Goal: Task Accomplishment & Management: Manage account settings

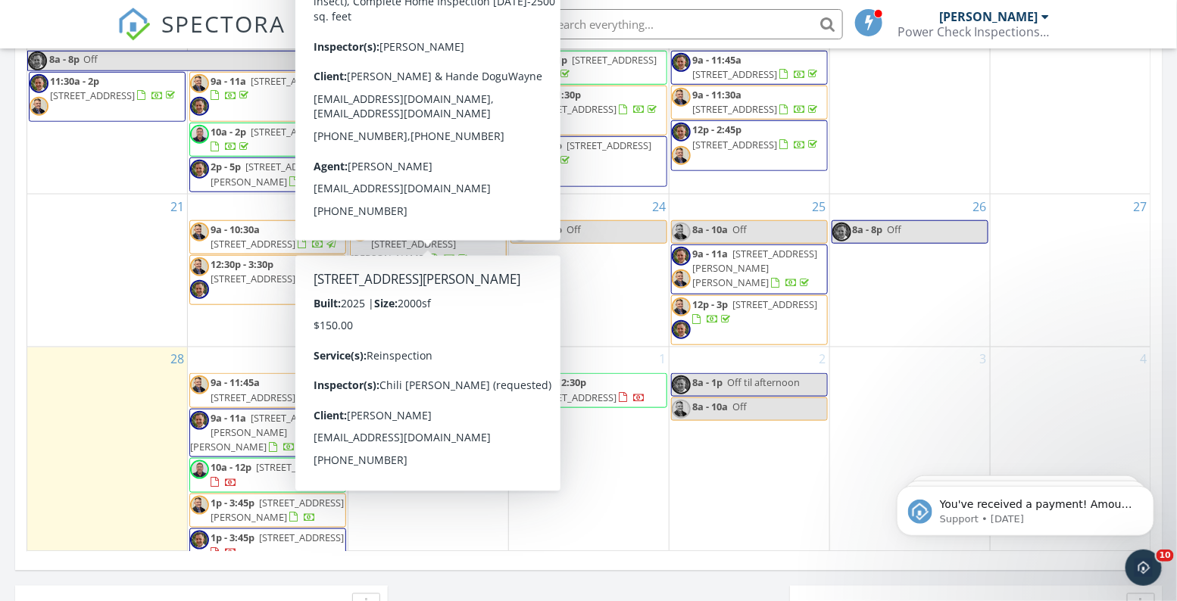
scroll to position [356, 0]
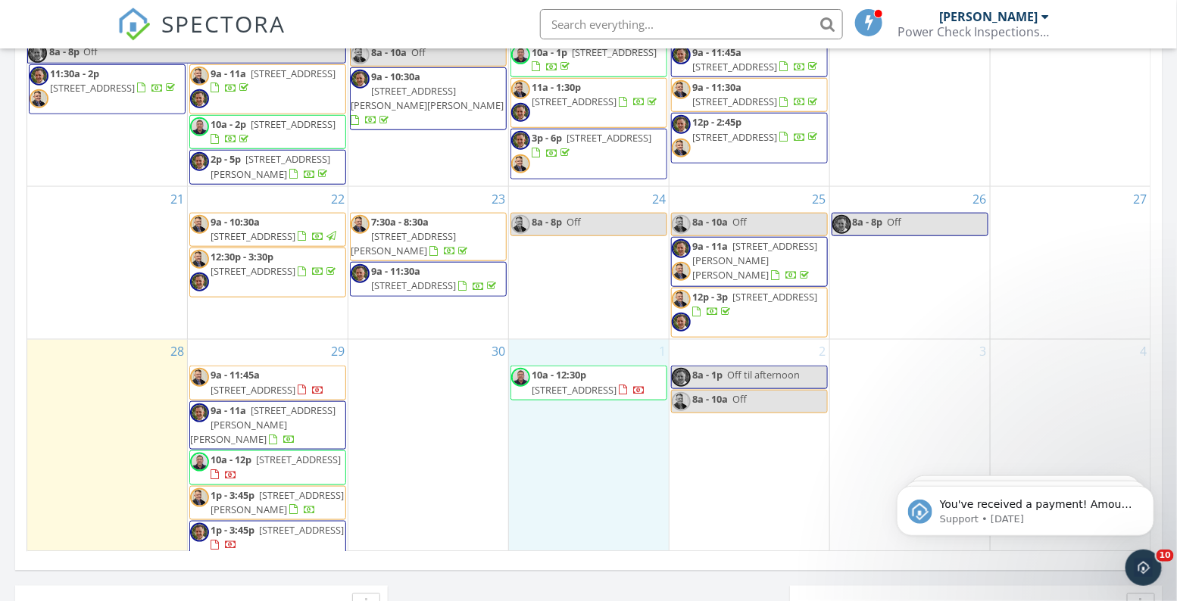
click at [587, 444] on div "1 10a - 12:30p 713 Tradewinds Way, Georgetown 78628" at bounding box center [589, 448] width 160 height 217
click at [600, 380] on link "Inspection" at bounding box center [587, 382] width 78 height 24
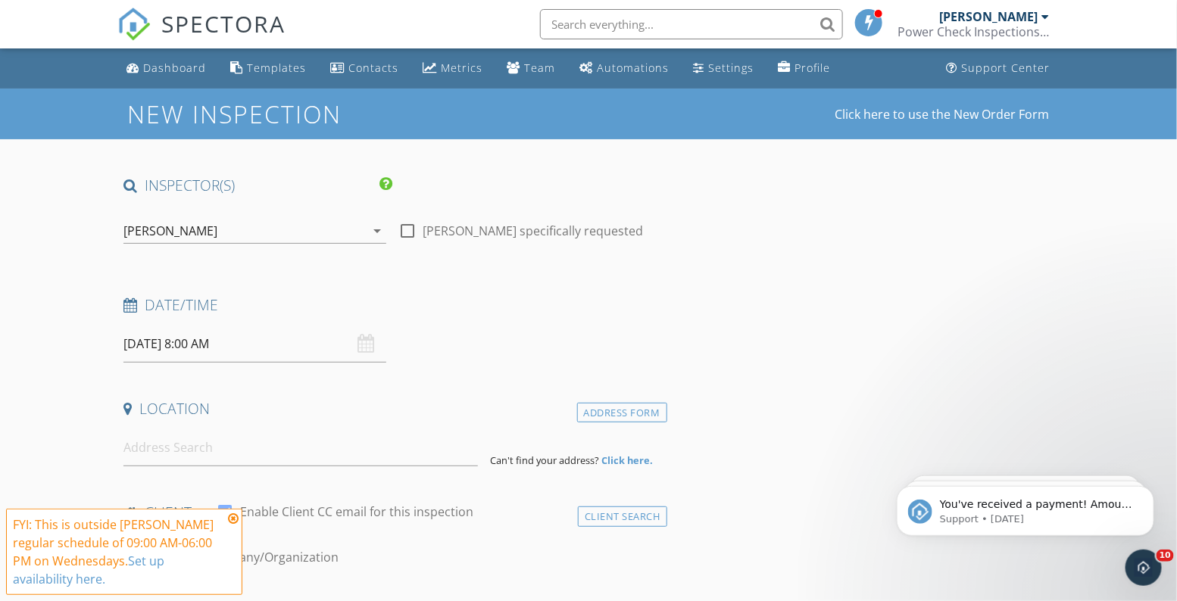
click at [225, 232] on div "[PERSON_NAME]" at bounding box center [244, 231] width 242 height 24
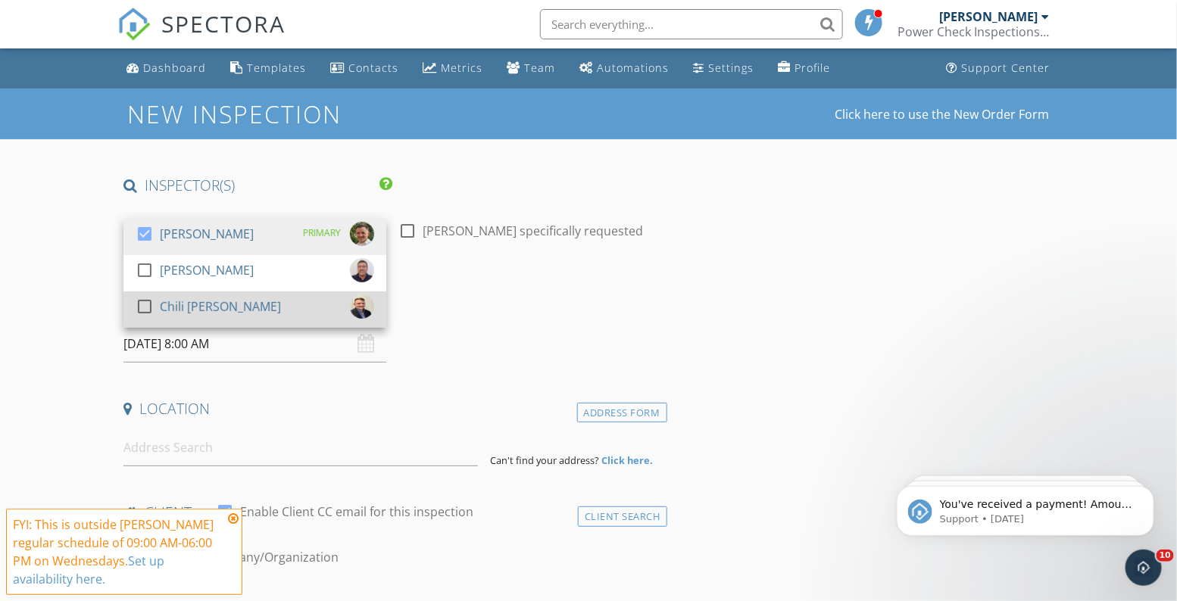
click at [208, 304] on div "Chili [PERSON_NAME]" at bounding box center [220, 307] width 121 height 24
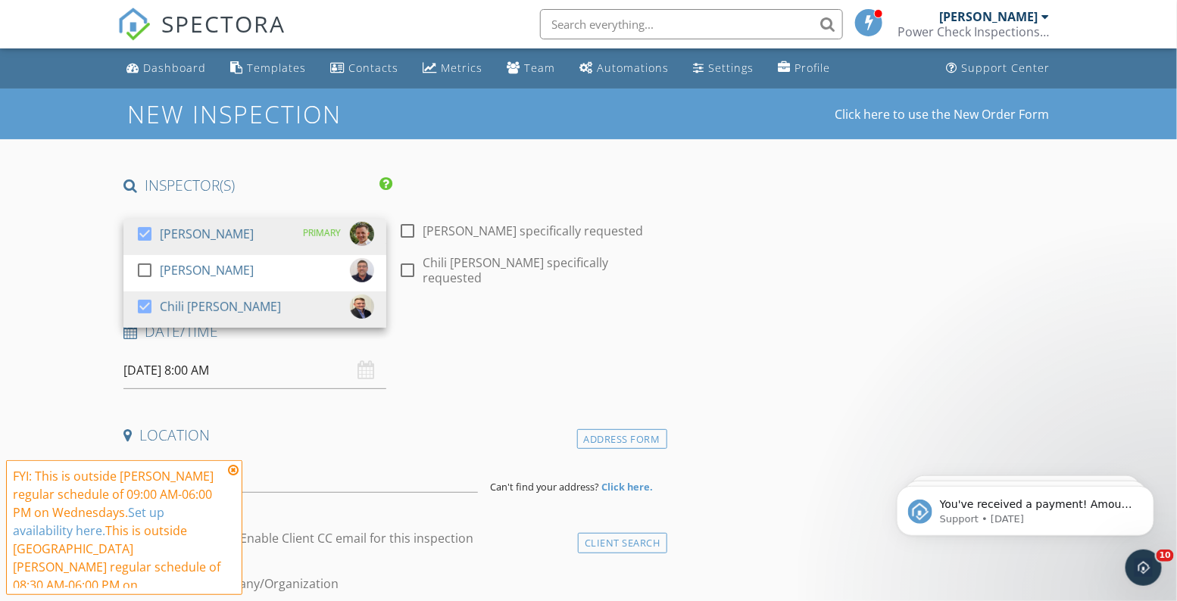
click at [478, 356] on div "Date/Time [DATE] 8:00 AM" at bounding box center [391, 355] width 549 height 67
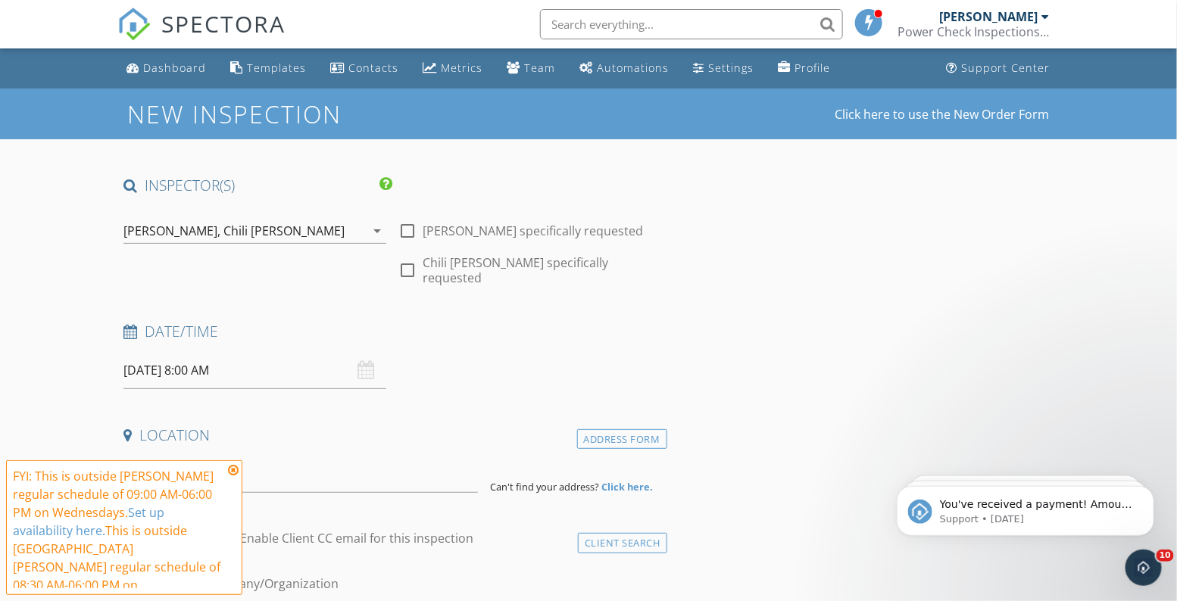
click at [248, 360] on input "[DATE] 8:00 AM" at bounding box center [254, 370] width 263 height 37
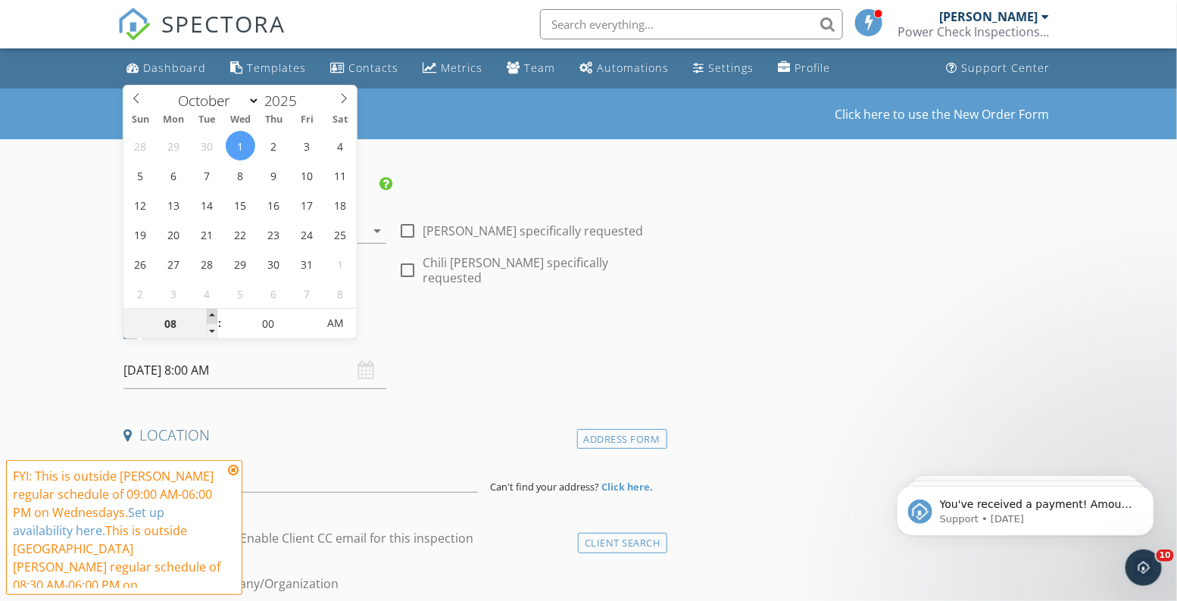
type input "09"
type input "[DATE] 9:00 AM"
click at [211, 314] on span at bounding box center [212, 316] width 11 height 15
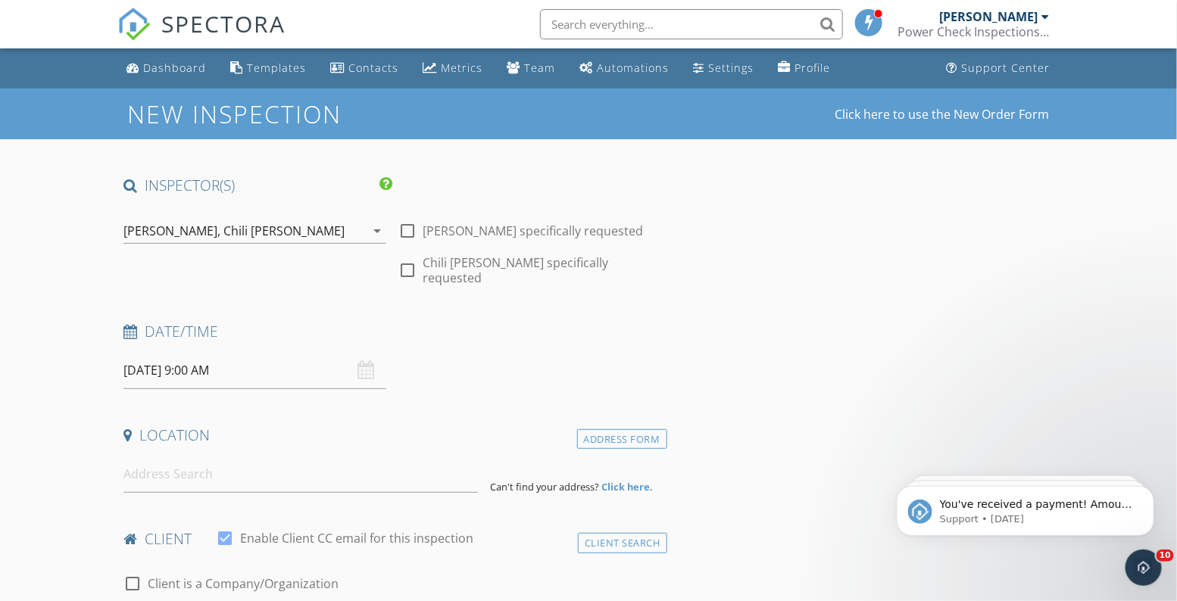
click at [225, 466] on input at bounding box center [300, 474] width 354 height 37
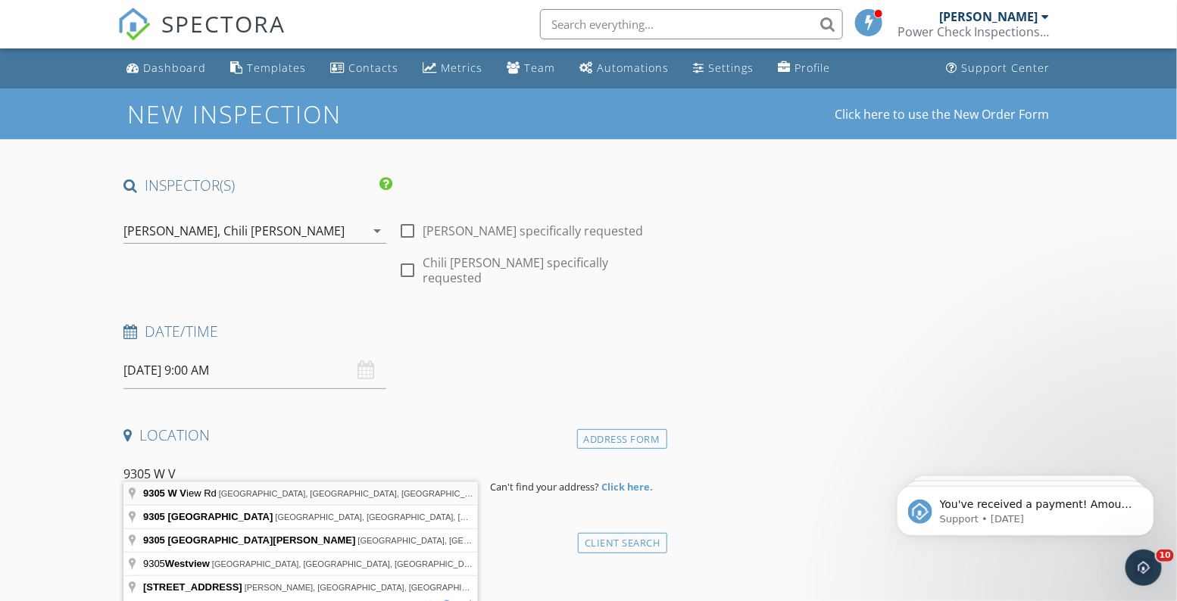
type input "9305 W View Rd, Austin, TX, USA"
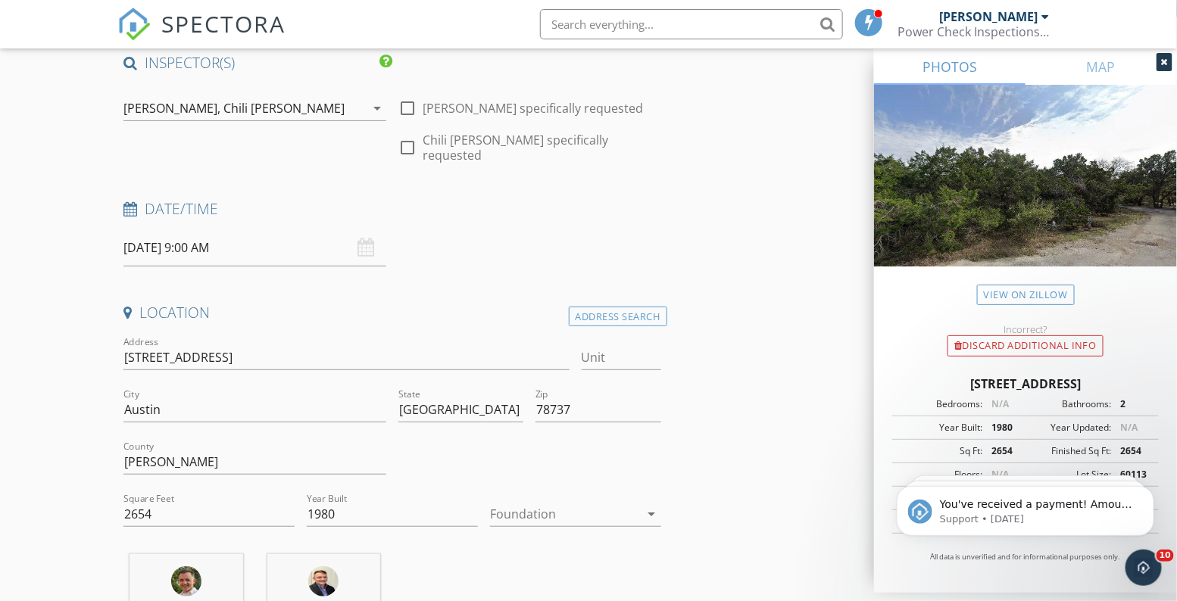
scroll to position [125, 0]
click at [292, 501] on input "2653" at bounding box center [208, 512] width 171 height 25
type input "2999"
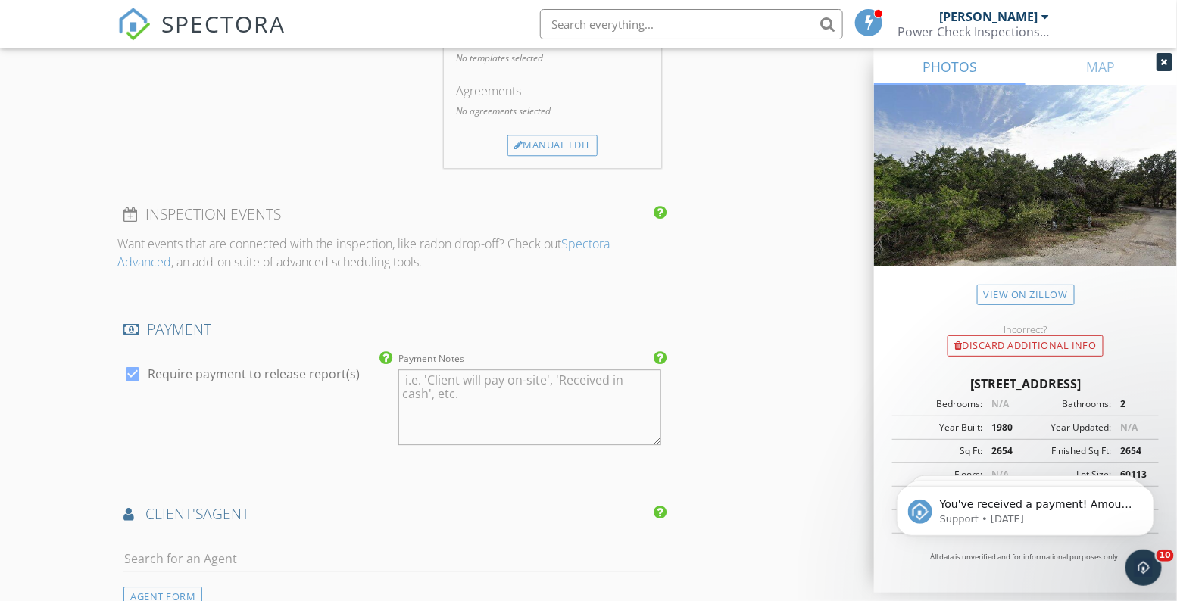
scroll to position [1427, 0]
click at [139, 360] on div at bounding box center [133, 373] width 26 height 26
checkbox input "false"
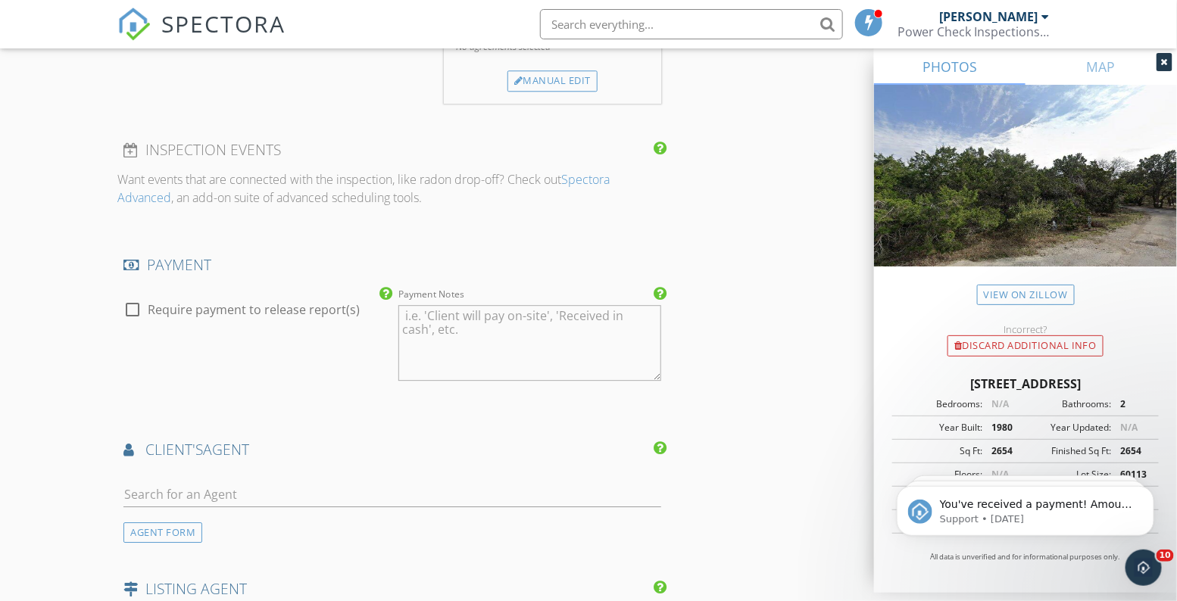
scroll to position [1499, 0]
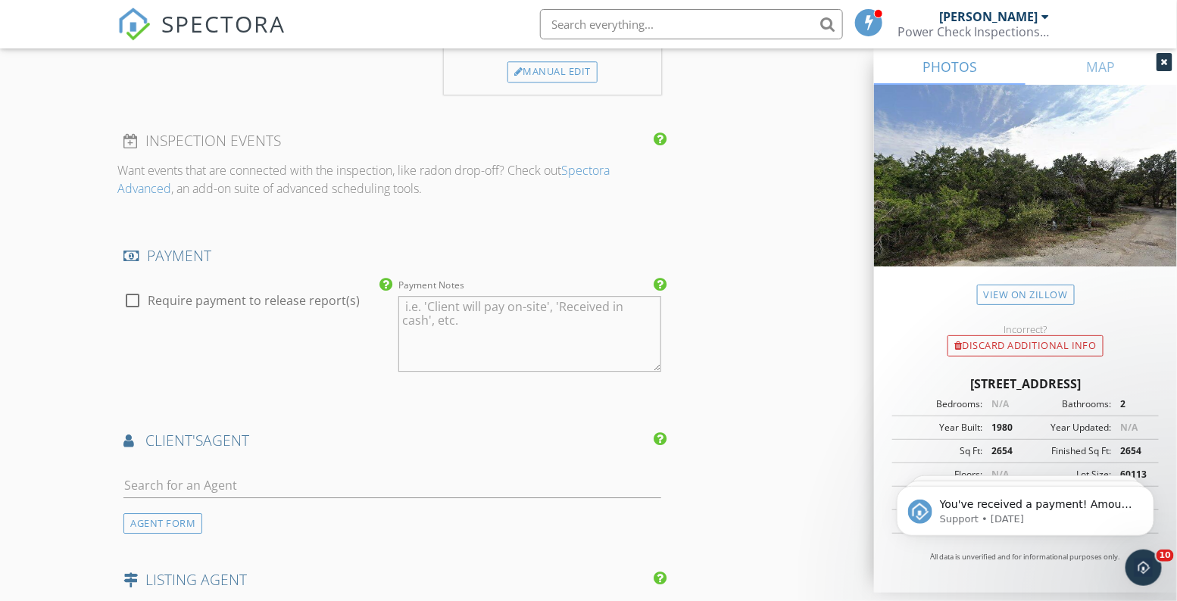
click at [195, 513] on div "AGENT FORM" at bounding box center [162, 523] width 79 height 20
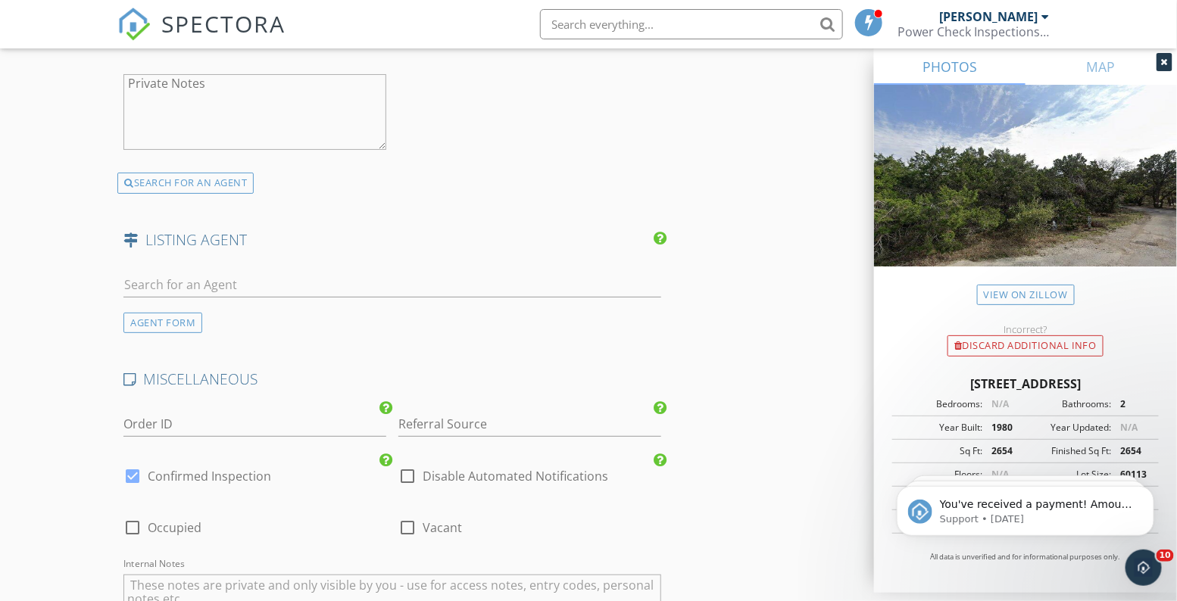
scroll to position [2205, 0]
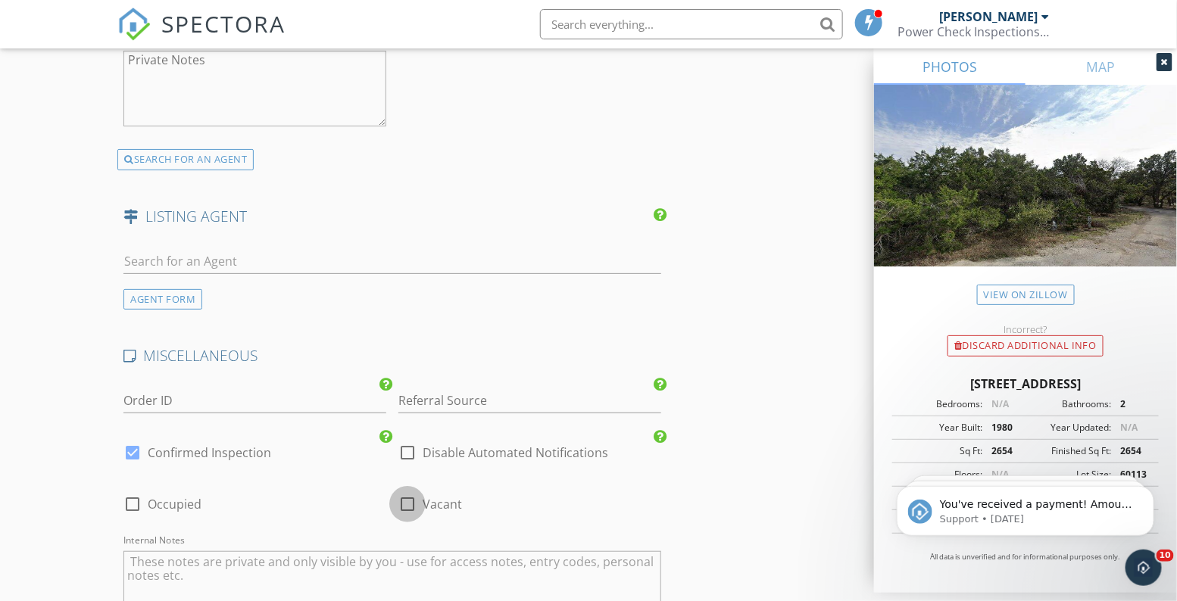
click at [404, 491] on div at bounding box center [407, 504] width 26 height 26
checkbox input "true"
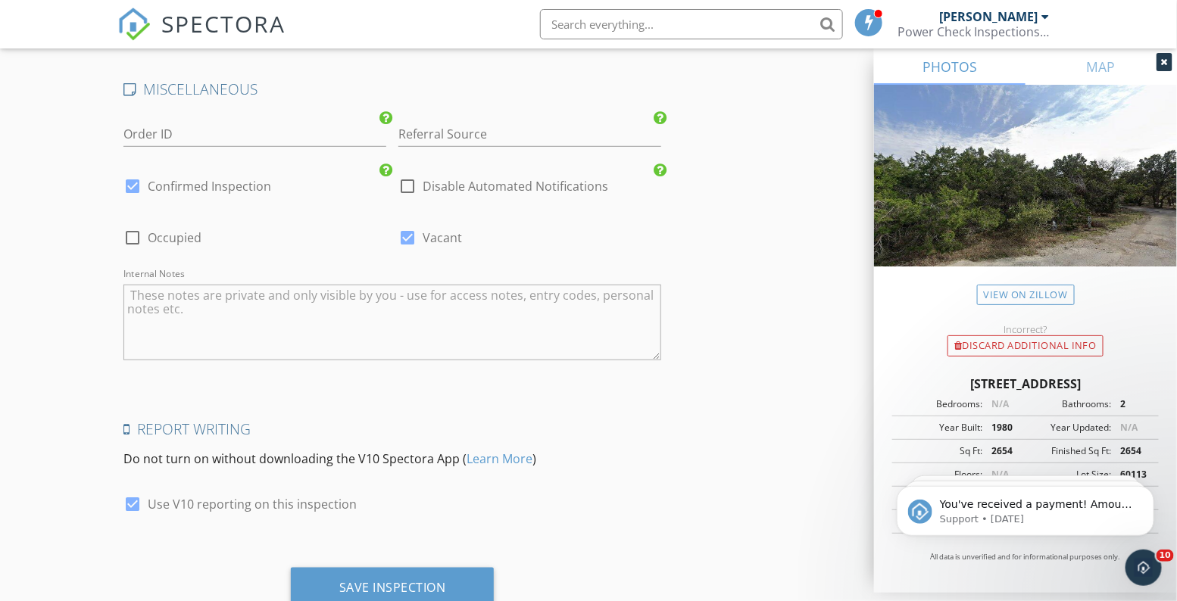
scroll to position [2499, 0]
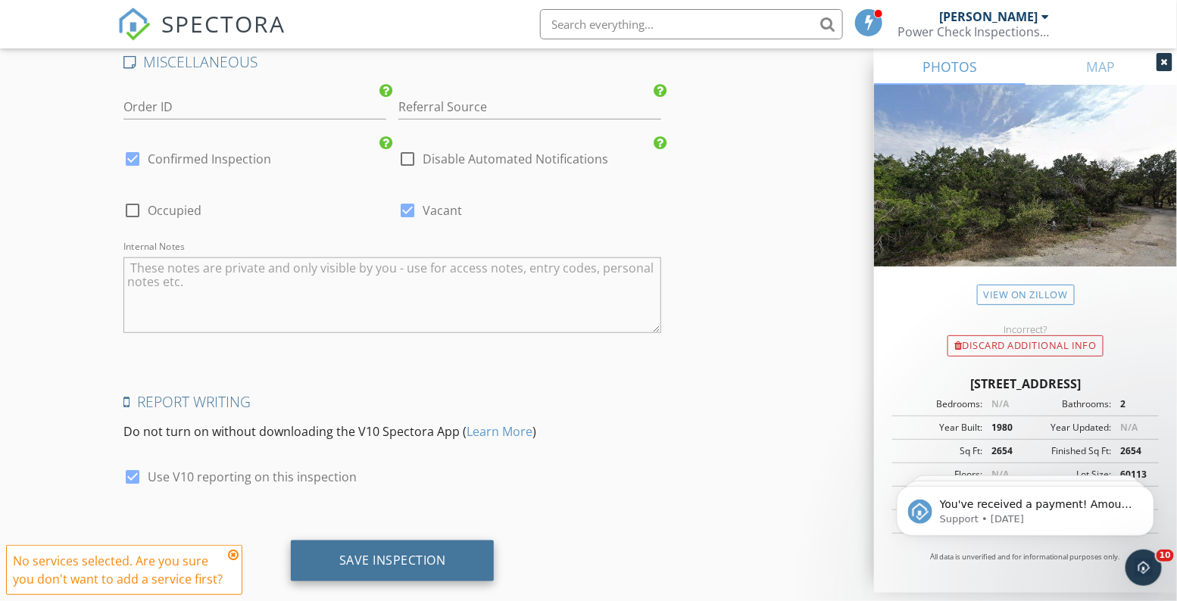
click at [390, 553] on div "Save Inspection" at bounding box center [392, 560] width 107 height 15
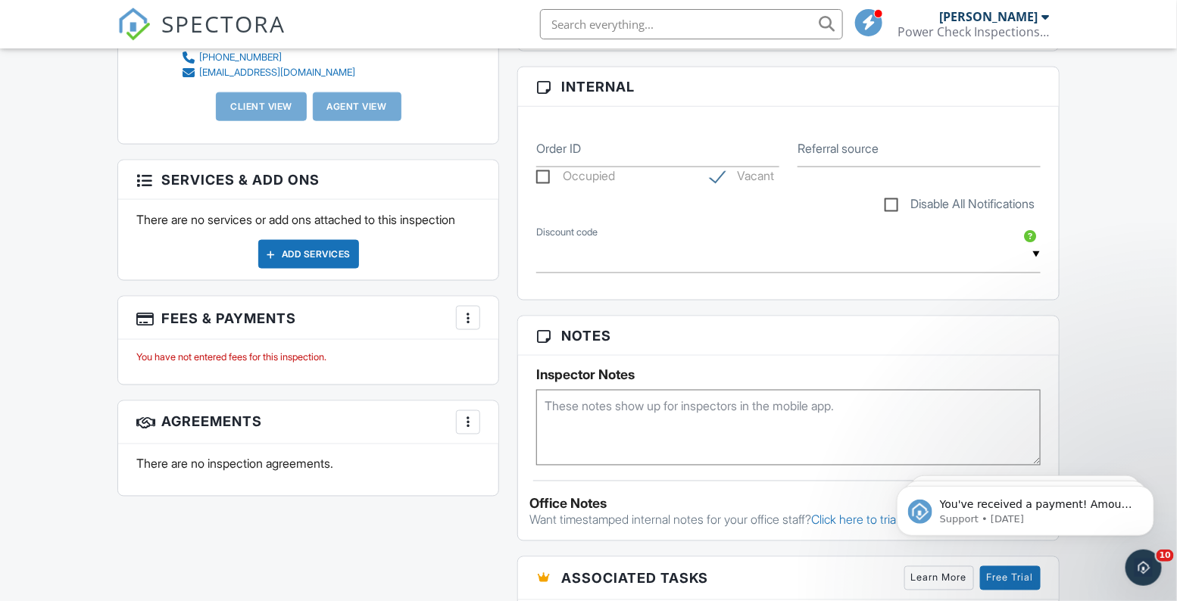
scroll to position [685, 0]
click at [317, 257] on div "Add Services" at bounding box center [308, 253] width 101 height 29
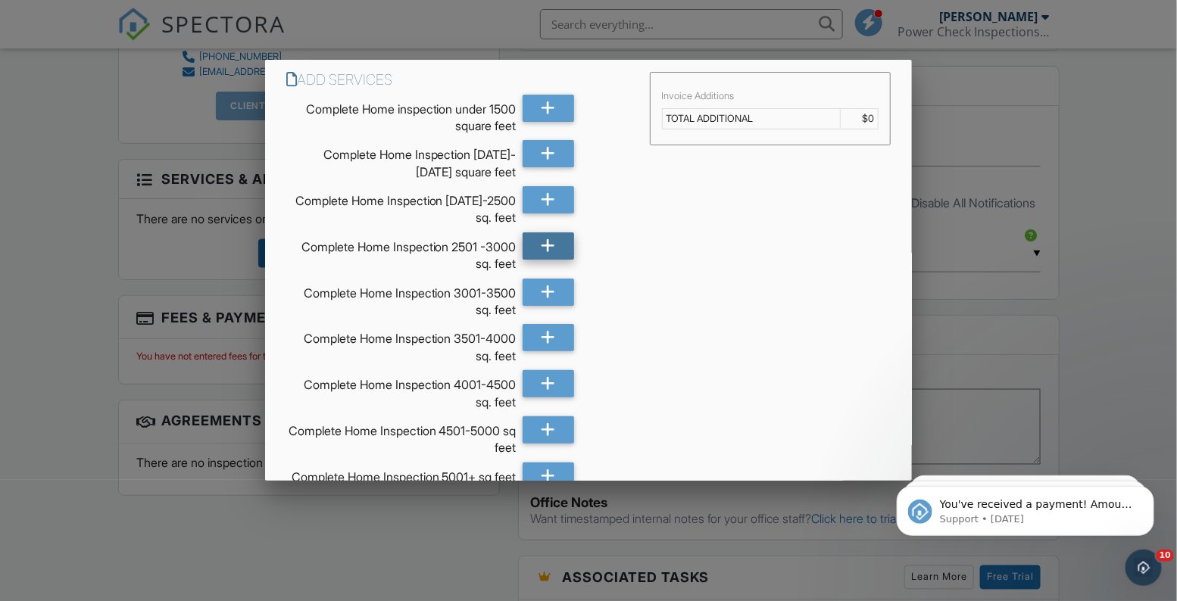
click at [547, 245] on icon at bounding box center [548, 245] width 14 height 27
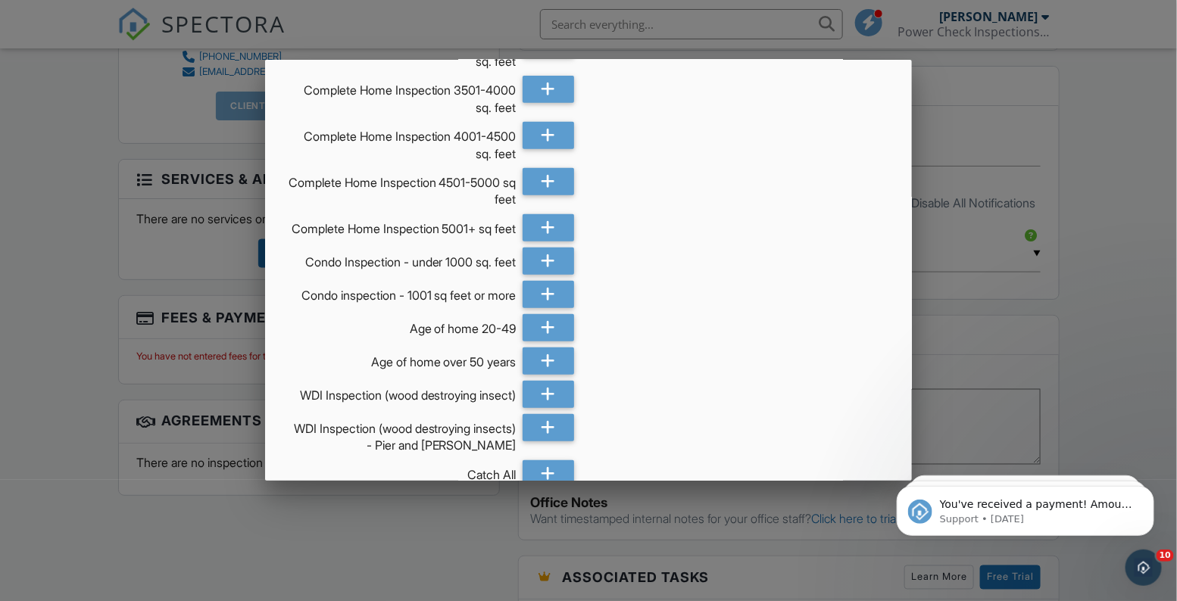
scroll to position [287, 0]
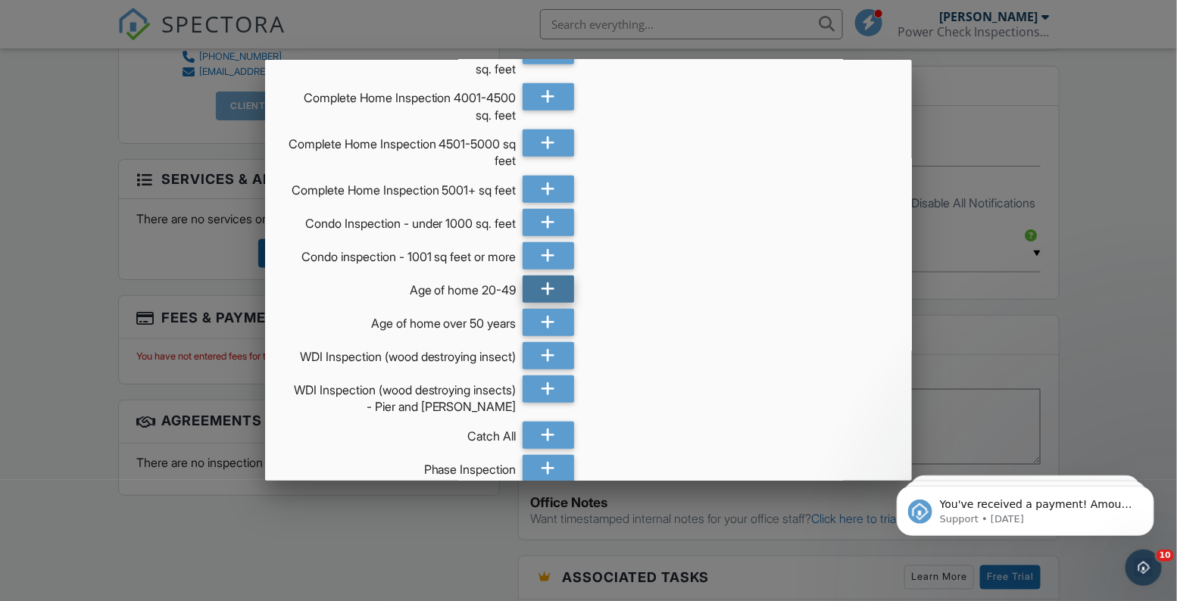
click at [546, 296] on icon at bounding box center [548, 289] width 14 height 27
click at [553, 370] on icon at bounding box center [548, 355] width 14 height 27
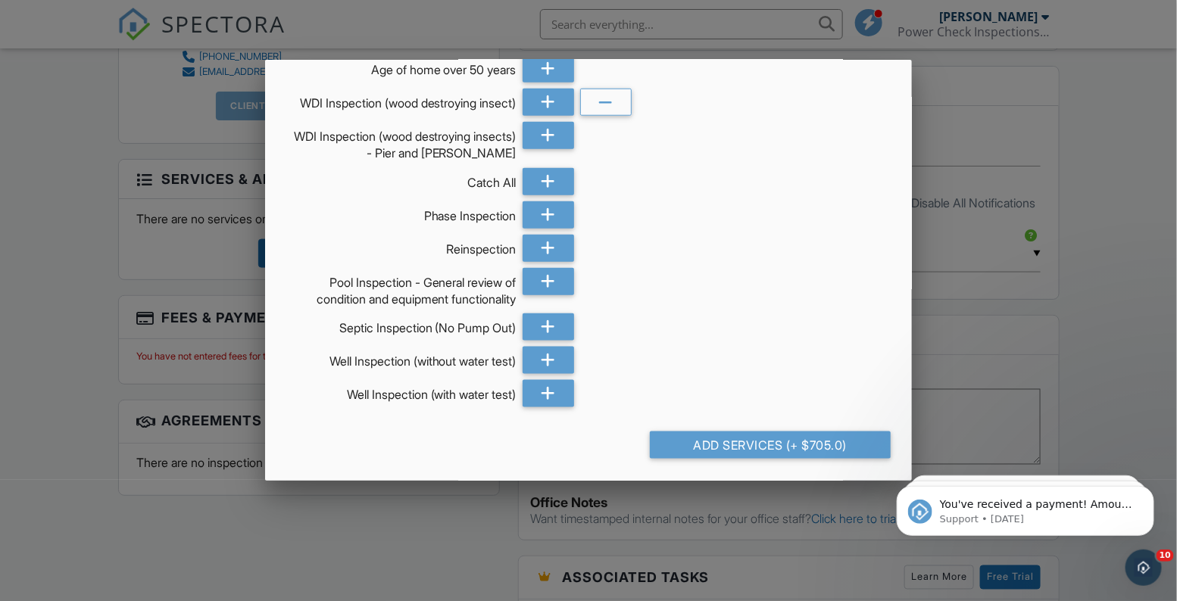
scroll to position [567, 0]
click at [548, 354] on icon at bounding box center [548, 358] width 14 height 27
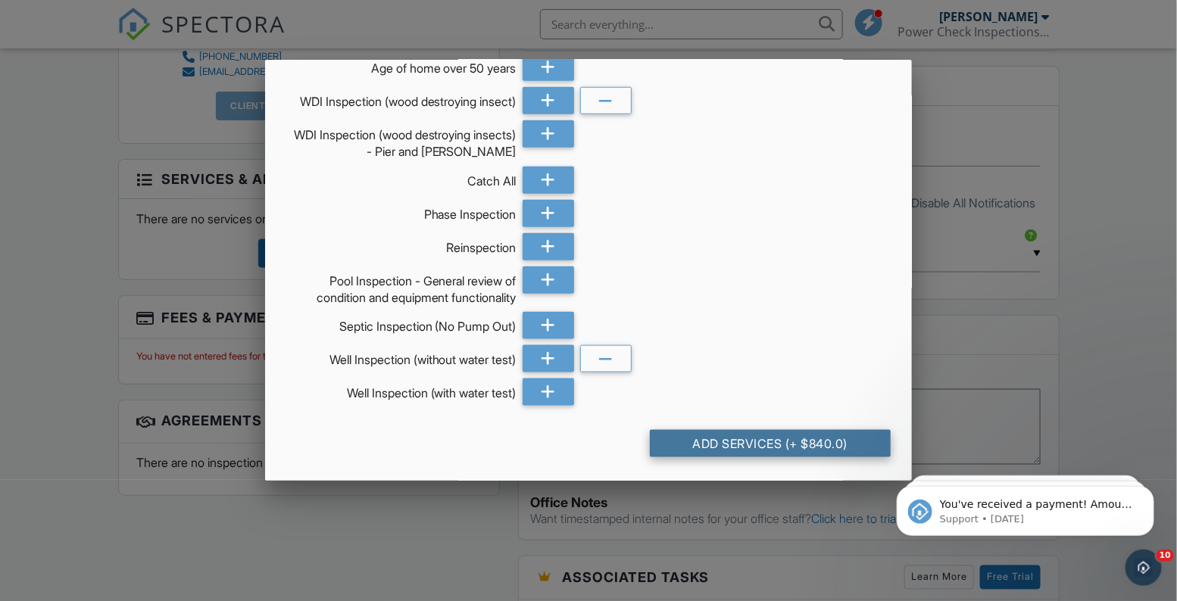
click at [711, 441] on div "Add Services (+ $840.0)" at bounding box center [771, 443] width 242 height 27
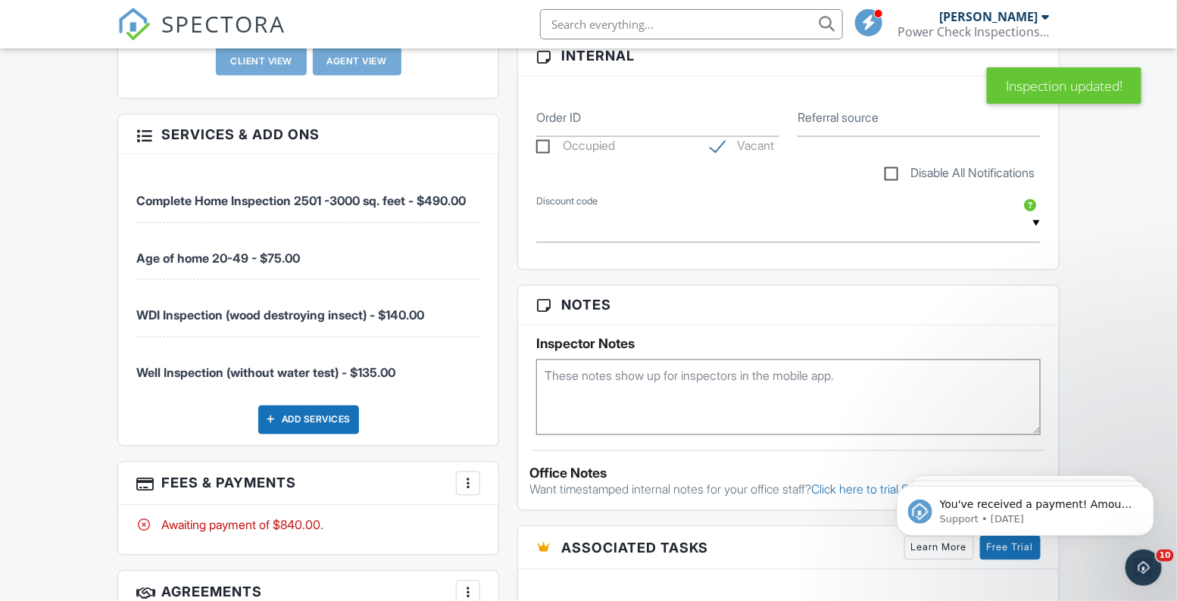
click at [402, 471] on h3 "Fees & Payments More Edit Fees & Payments Add Services View Invoice Paid In Full" at bounding box center [308, 484] width 380 height 43
click at [466, 477] on div at bounding box center [467, 483] width 15 height 15
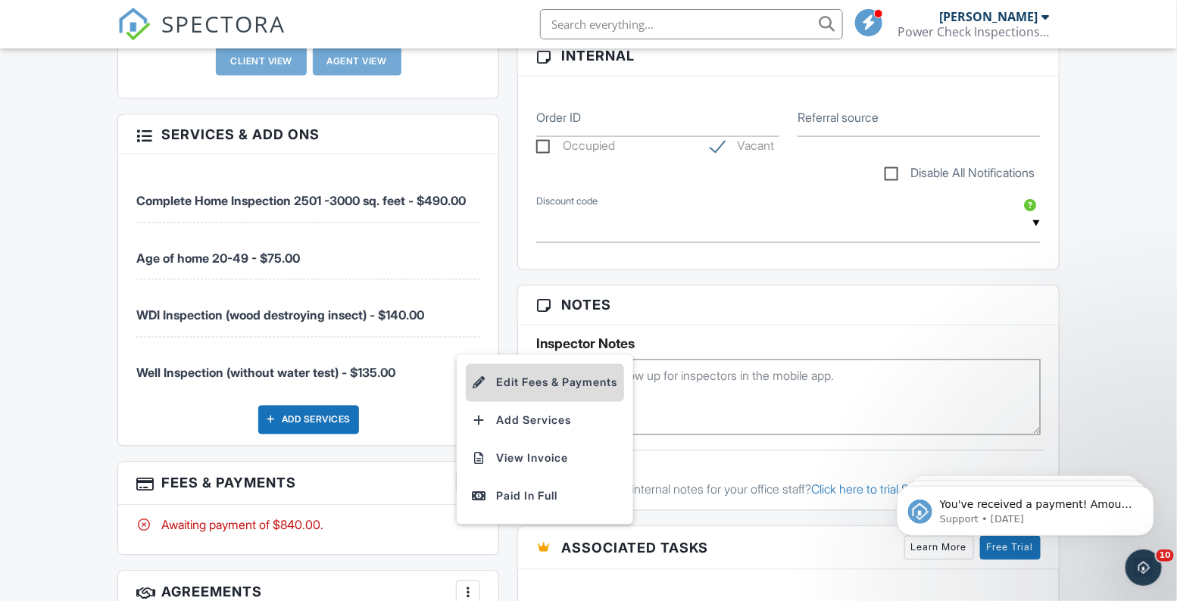
click at [526, 388] on li "Edit Fees & Payments" at bounding box center [545, 383] width 158 height 38
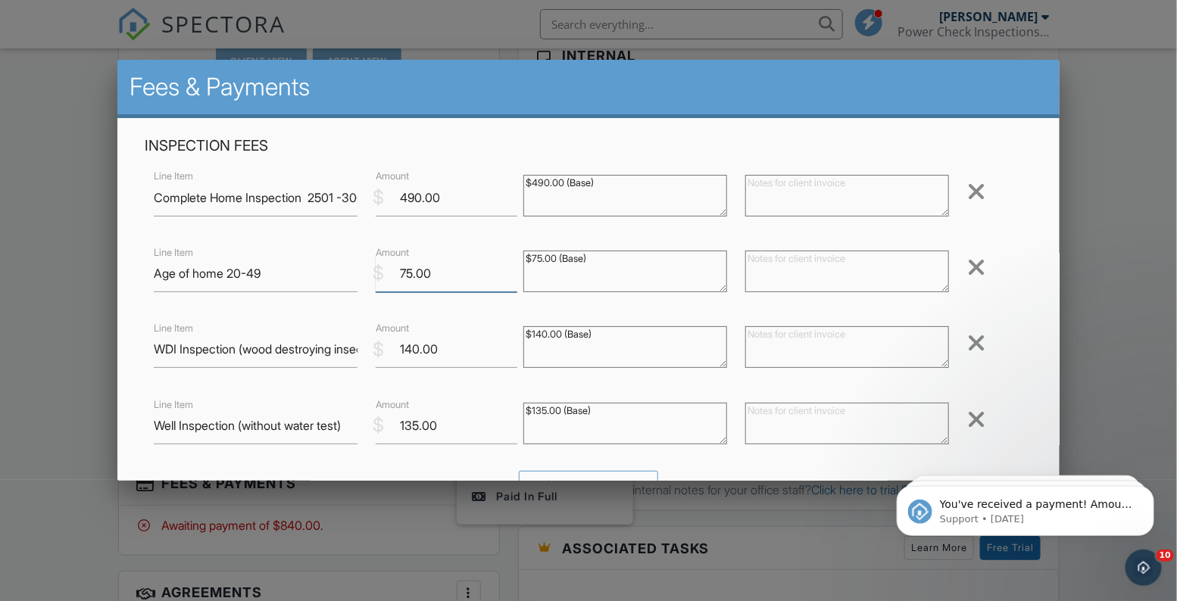
click at [408, 275] on input "75.00" at bounding box center [447, 273] width 142 height 37
type input "55.00"
click at [628, 268] on textarea "$75.00 (Base)" at bounding box center [625, 272] width 204 height 42
type textarea "$"
type textarea "Extra time needed to inspect"
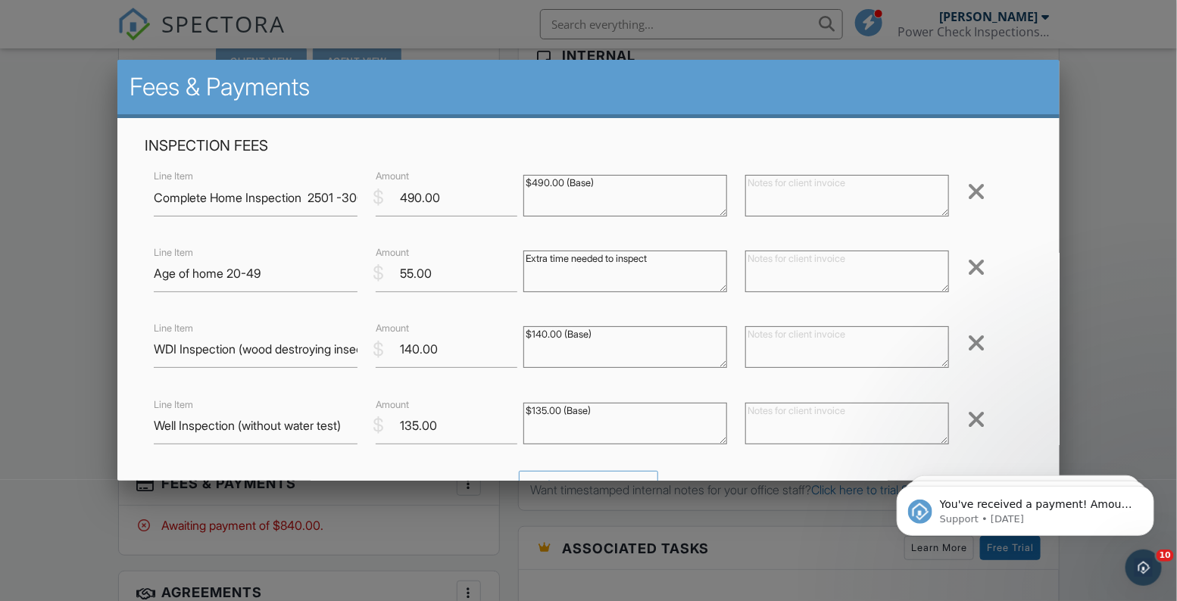
drag, startPoint x: 616, startPoint y: 413, endPoint x: 504, endPoint y: 410, distance: 112.1
click at [504, 410] on div "Line Item Well Inspection (without water test) $ Amount 135.00 $135.00 (Base) R…" at bounding box center [588, 425] width 887 height 61
click at [624, 183] on textarea "$490.00 (Base)" at bounding box center [625, 196] width 204 height 42
type textarea "$"
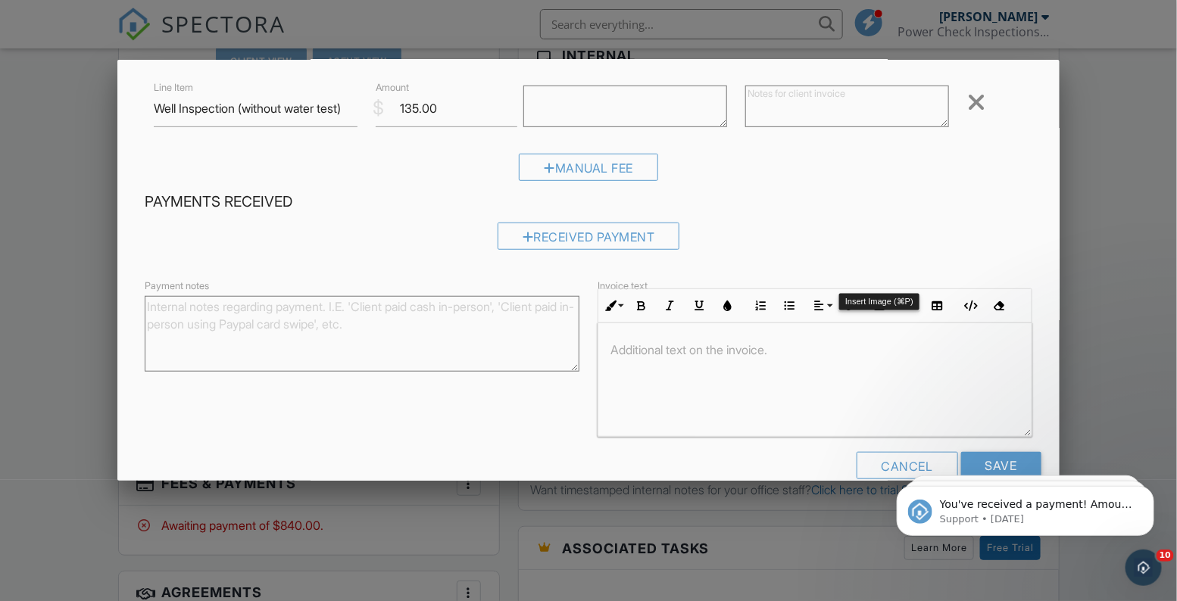
scroll to position [345, 0]
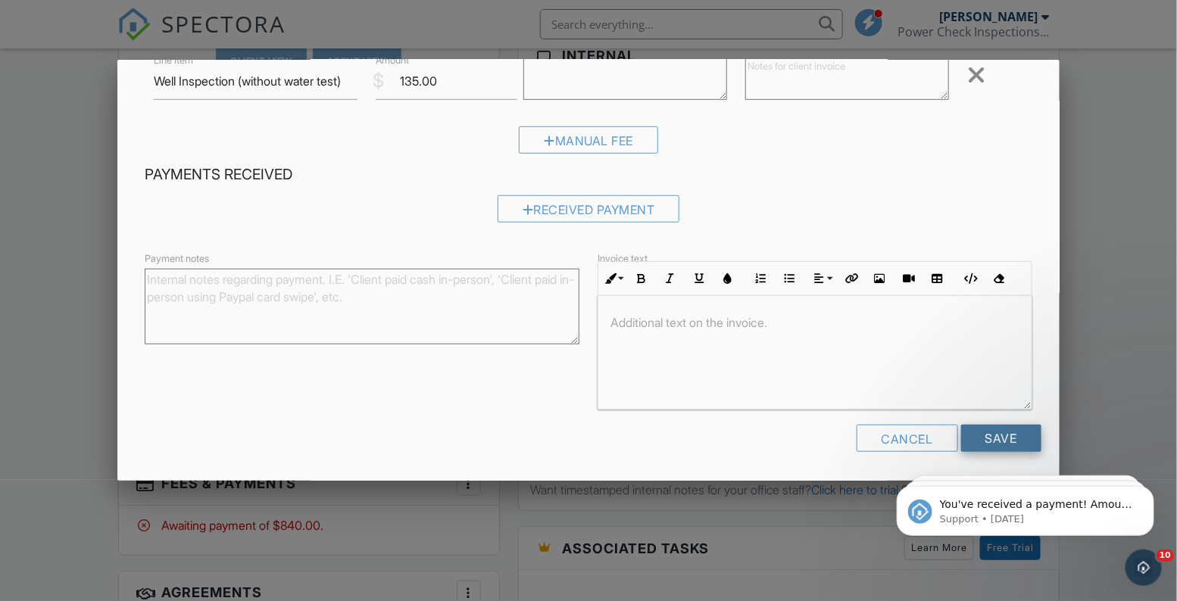
type textarea "Also includes thermal imaging and foundation level survey"
click at [1001, 439] on input "Save" at bounding box center [1001, 438] width 80 height 27
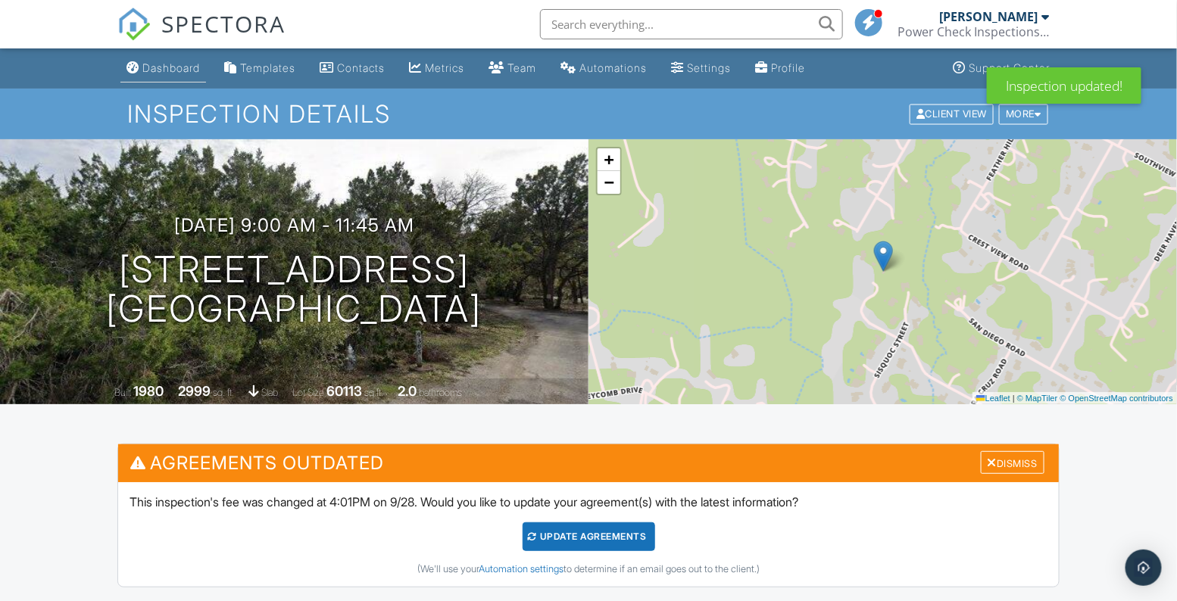
click at [192, 67] on div "Dashboard" at bounding box center [171, 67] width 58 height 13
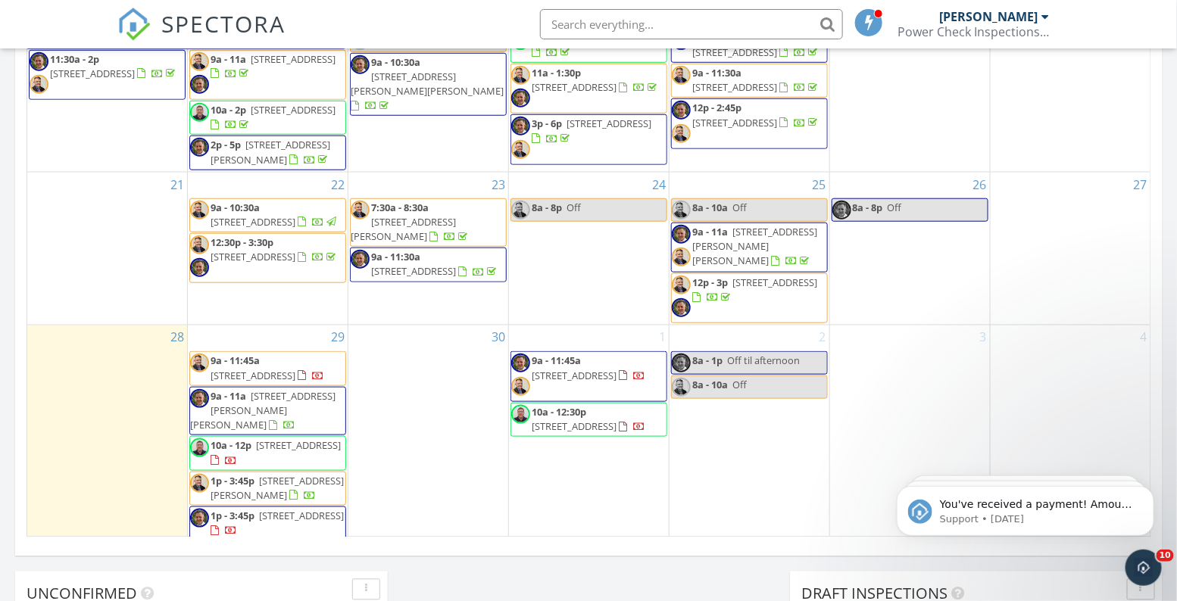
scroll to position [856, 0]
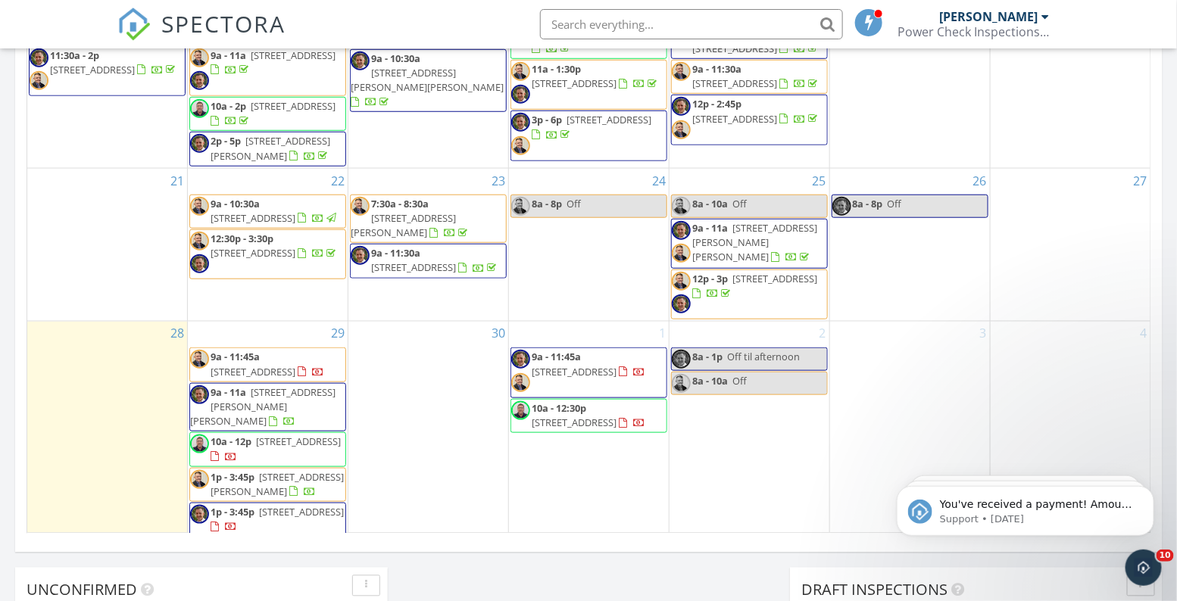
click at [594, 365] on span "[STREET_ADDRESS]" at bounding box center [574, 372] width 85 height 14
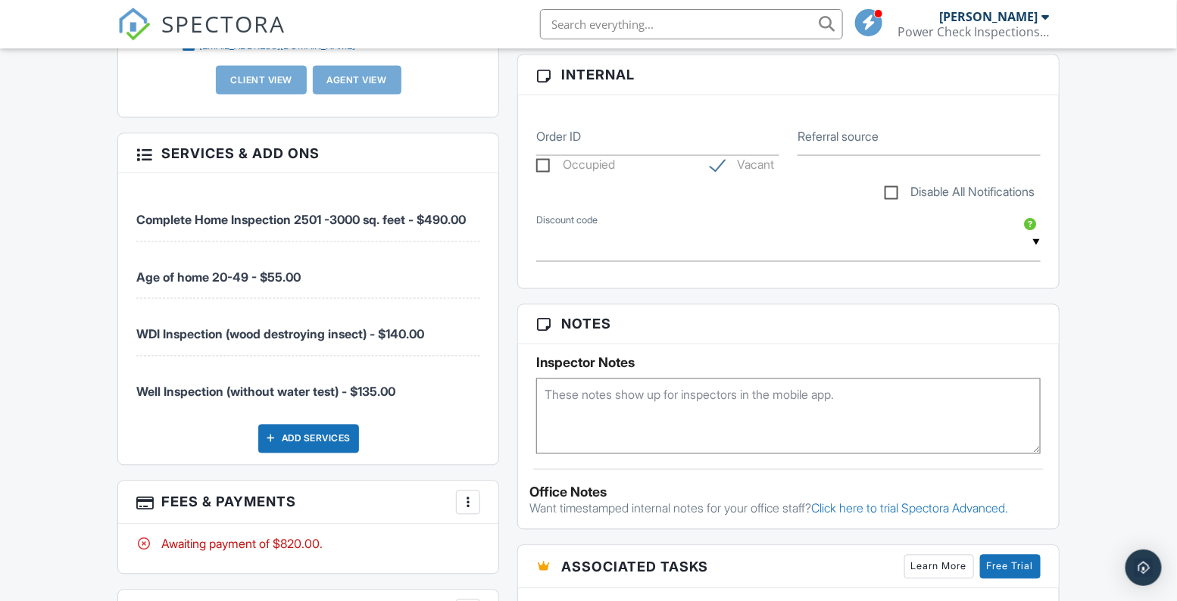
scroll to position [870, 0]
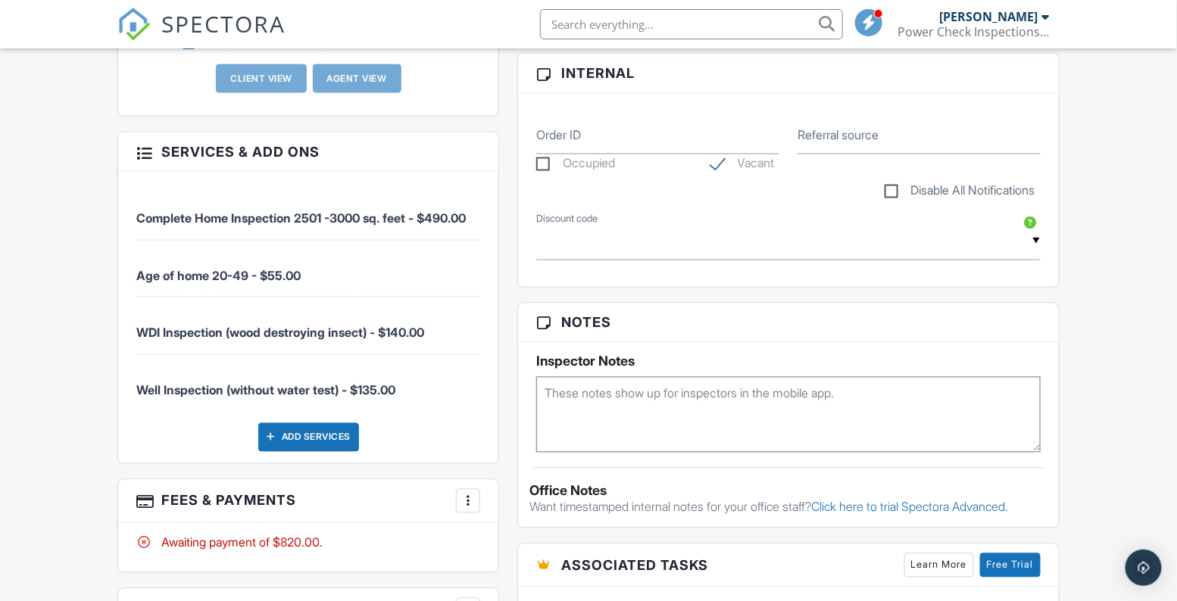
click at [611, 411] on textarea at bounding box center [788, 415] width 504 height 76
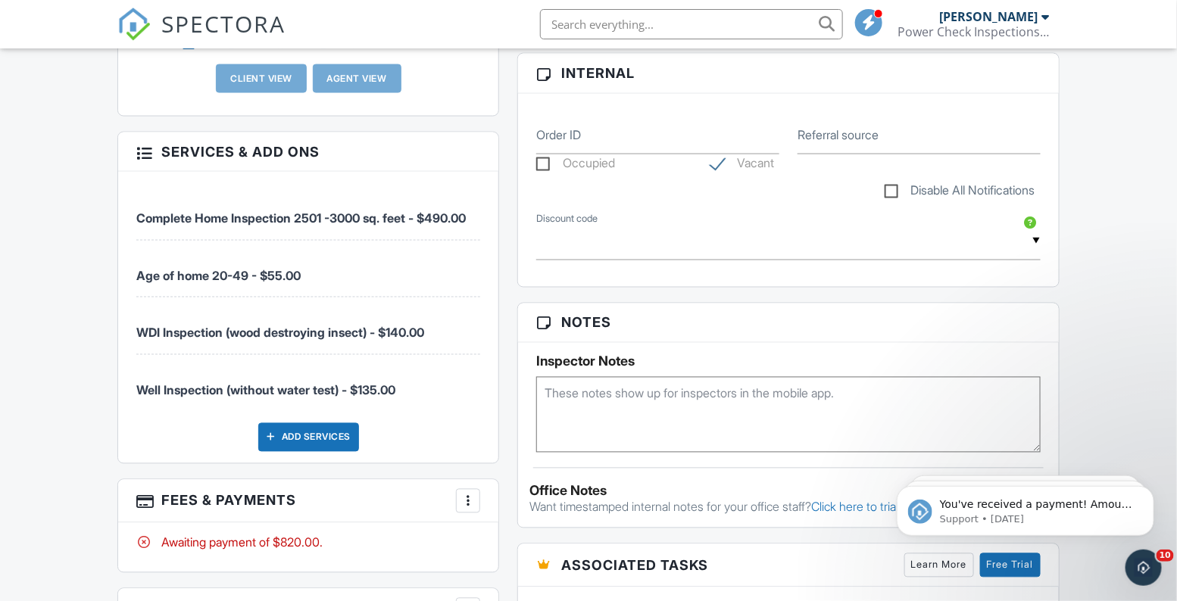
scroll to position [0, 0]
type textarea "Have not completed info. [PERSON_NAME] and [PERSON_NAME] not yet scheduled"
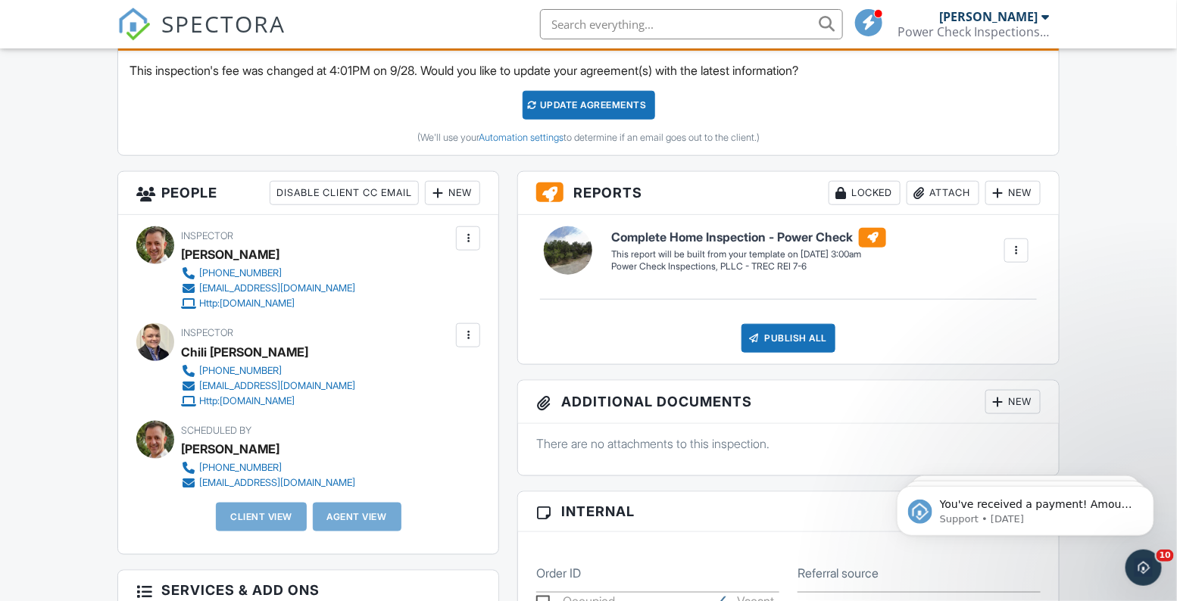
scroll to position [598, 0]
